Goal: Obtain resource: Obtain resource

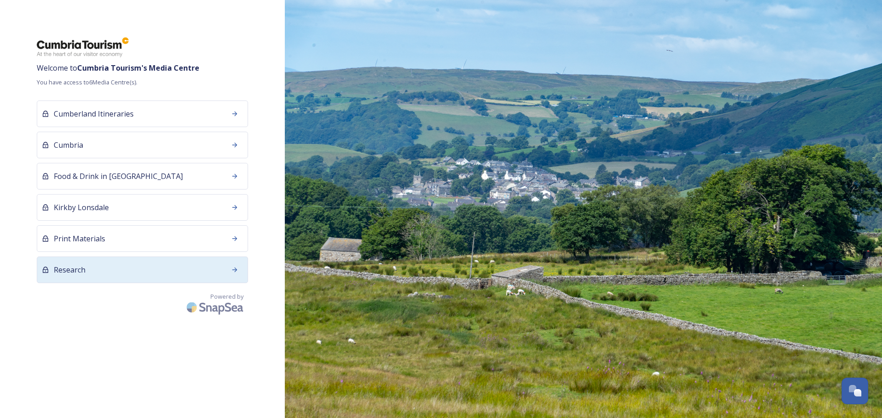
click at [196, 270] on div "Research" at bounding box center [142, 270] width 211 height 27
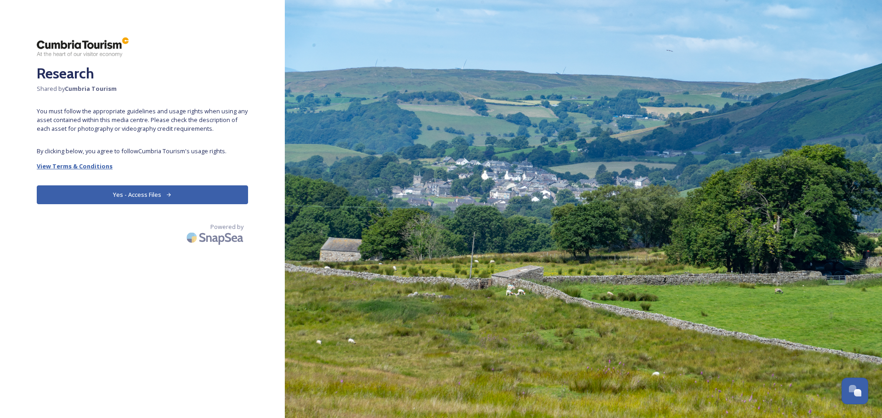
click at [73, 168] on strong "View Terms & Conditions" at bounding box center [75, 166] width 76 height 8
click at [82, 197] on button "Yes - Access Files" at bounding box center [142, 195] width 211 height 19
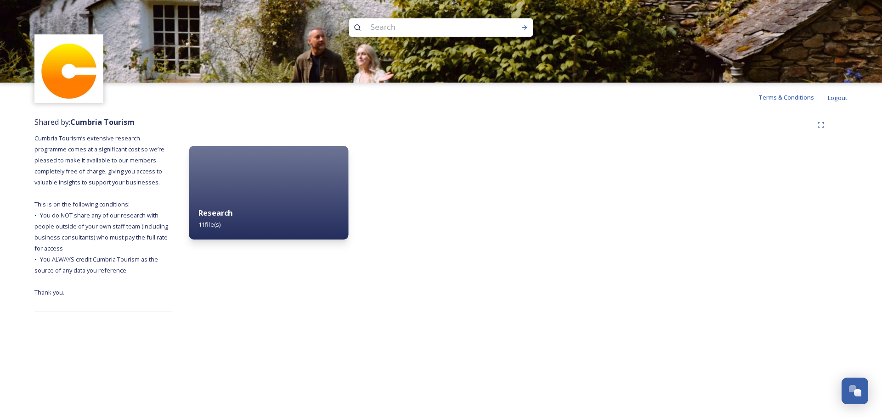
click at [221, 231] on div "Research 11 file(s)" at bounding box center [268, 219] width 159 height 42
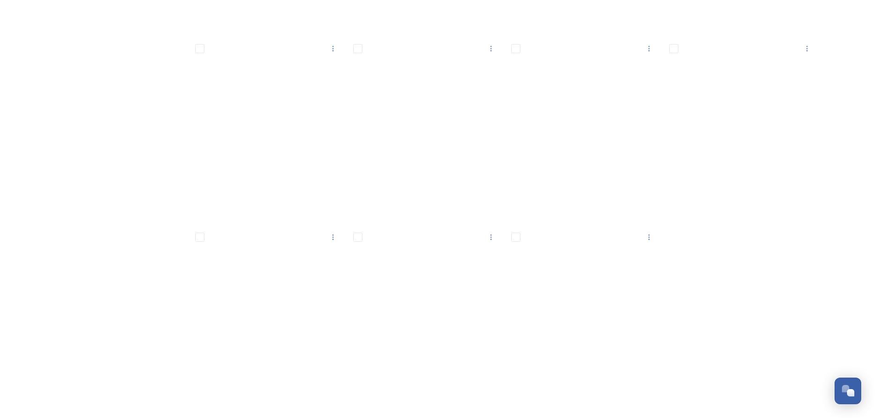
scroll to position [337, 0]
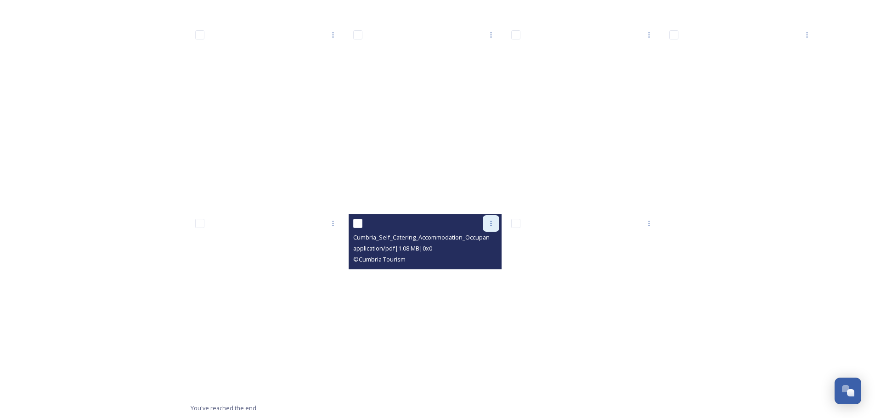
click at [488, 224] on icon at bounding box center [490, 223] width 7 height 7
click at [479, 245] on span "View File" at bounding box center [478, 243] width 24 height 9
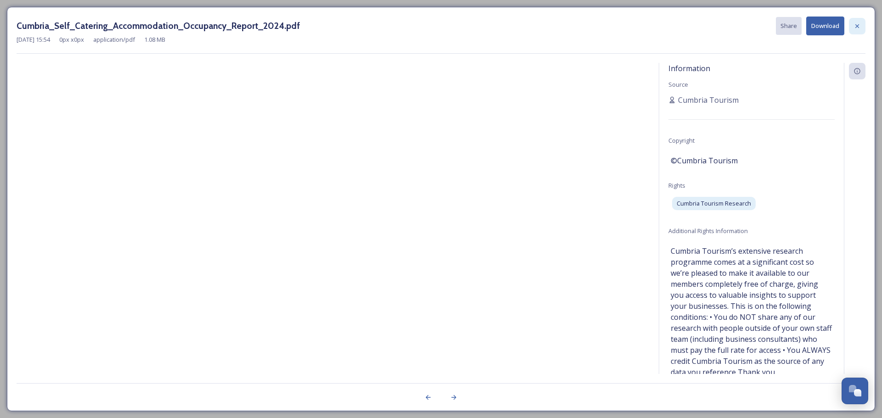
click at [856, 22] on div at bounding box center [857, 26] width 17 height 17
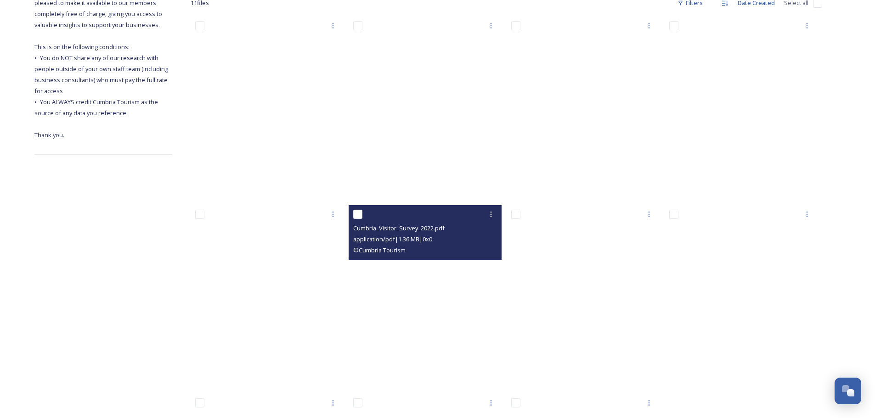
scroll to position [153, 0]
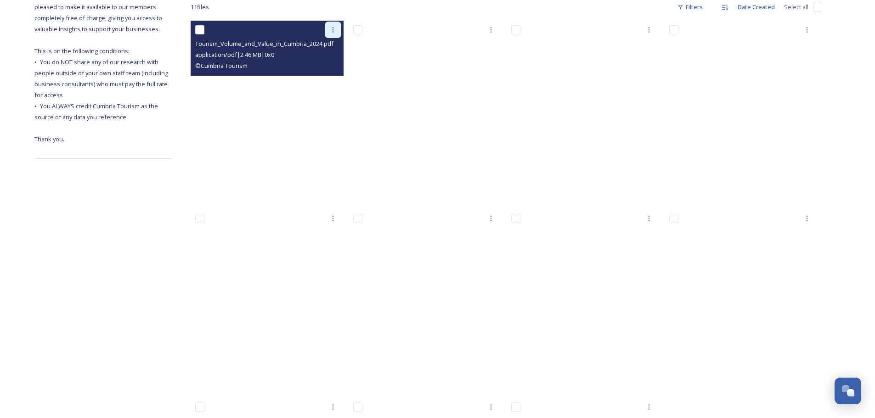
click at [335, 27] on icon at bounding box center [332, 29] width 7 height 7
click at [334, 50] on div "View File" at bounding box center [322, 50] width 37 height 18
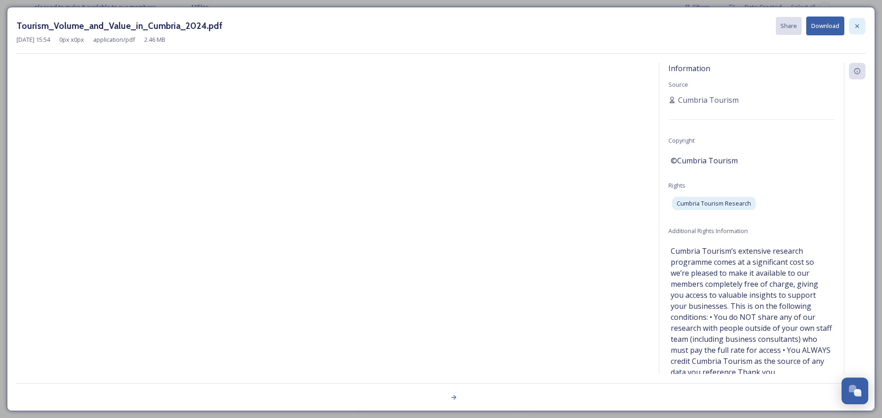
click at [858, 23] on icon at bounding box center [856, 26] width 7 height 7
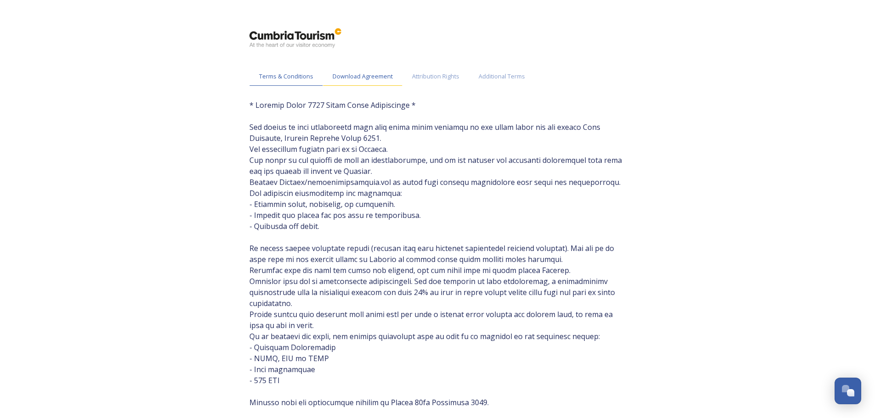
click at [339, 76] on span "Download Agreement" at bounding box center [362, 76] width 60 height 9
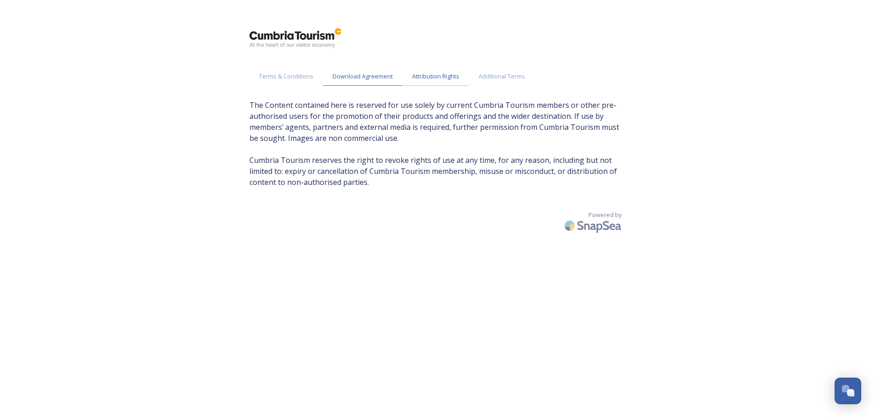
click at [426, 77] on span "Attribution Rights" at bounding box center [435, 76] width 47 height 9
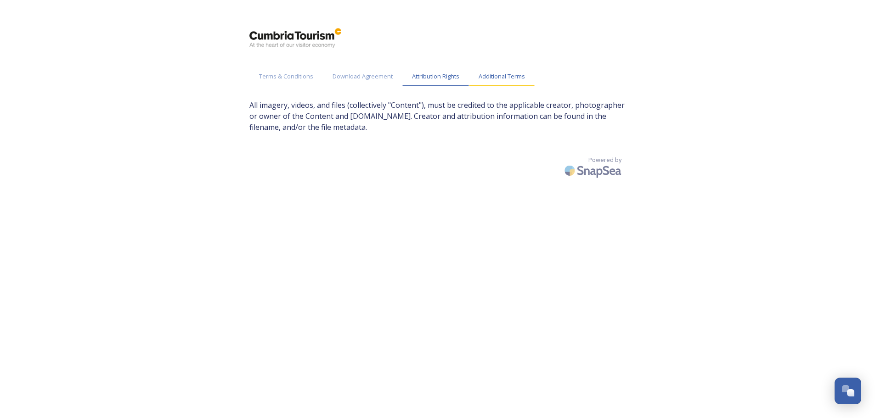
click at [484, 74] on span "Additional Terms" at bounding box center [502, 76] width 46 height 9
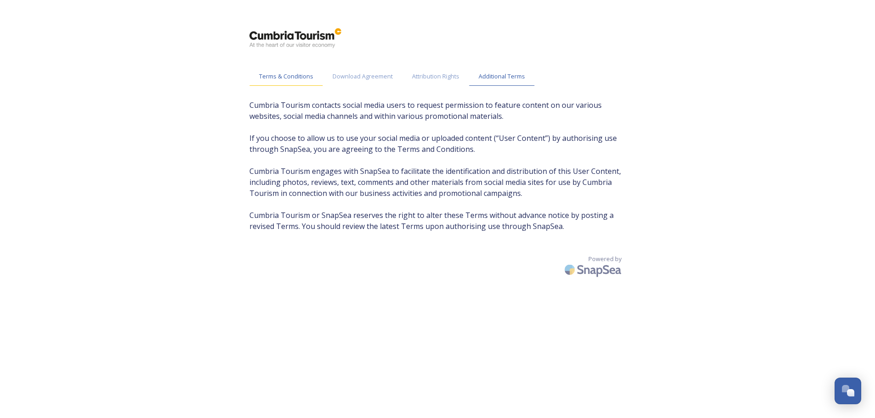
click at [291, 74] on span "Terms & Conditions" at bounding box center [286, 76] width 54 height 9
